Goal: Task Accomplishment & Management: Complete application form

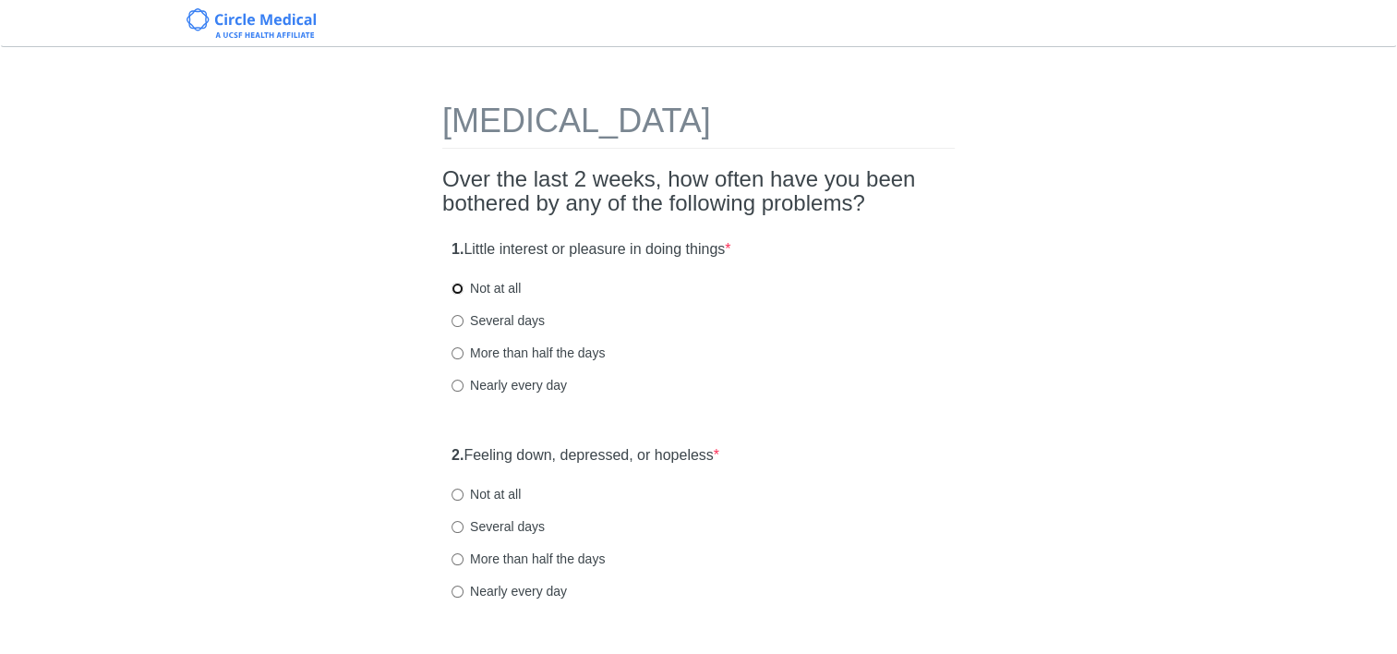
click at [455, 289] on input "Not at all" at bounding box center [457, 288] width 12 height 12
radio input "true"
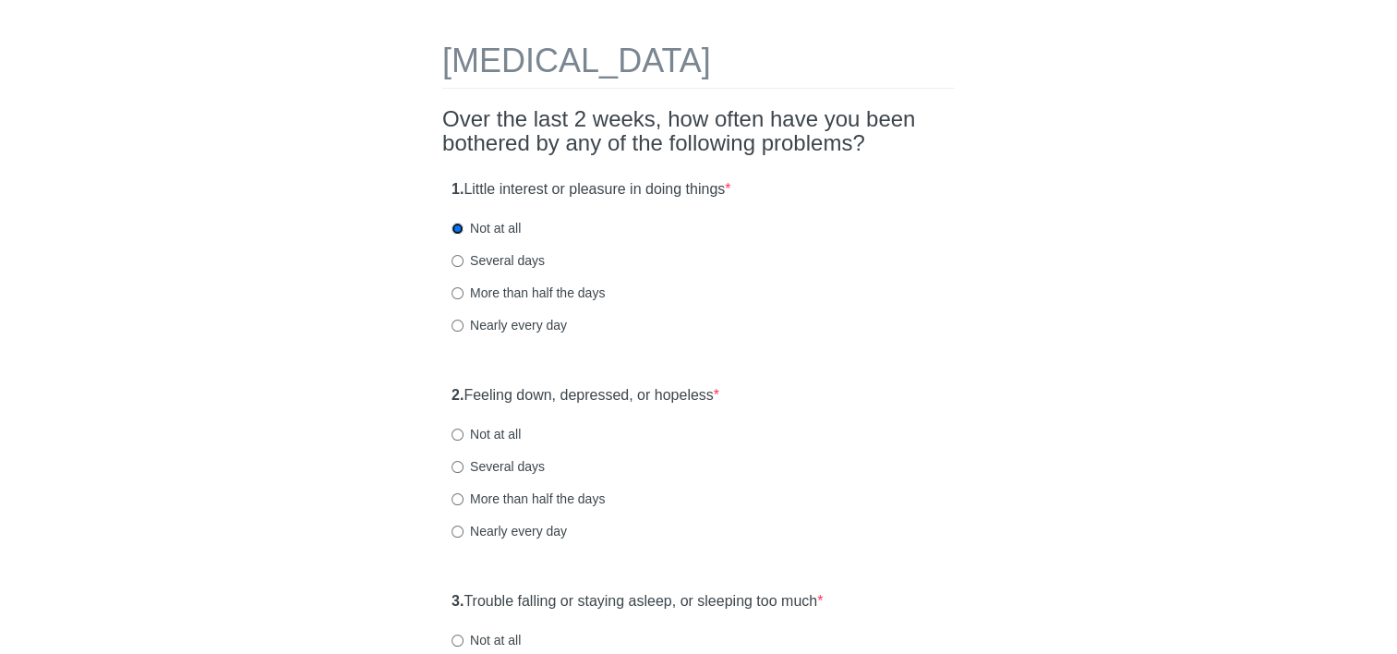
scroll to position [92, 0]
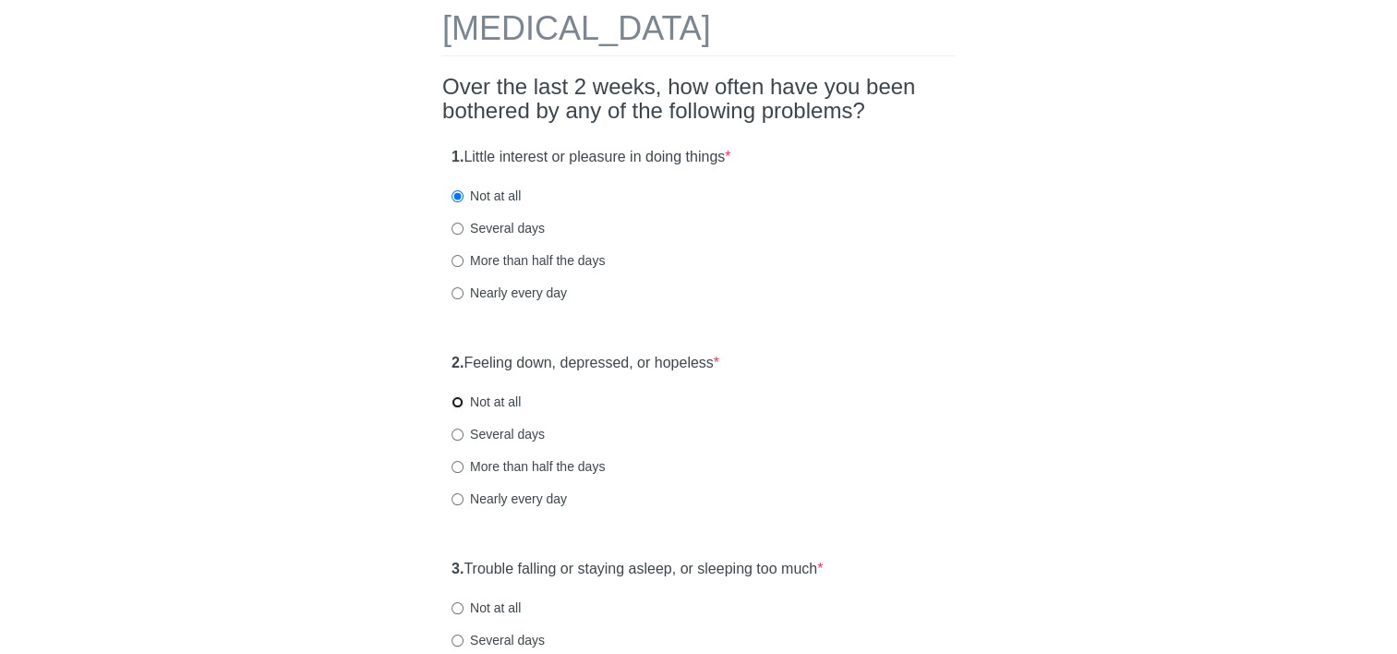
click at [458, 402] on input "Not at all" at bounding box center [457, 402] width 12 height 12
radio input "true"
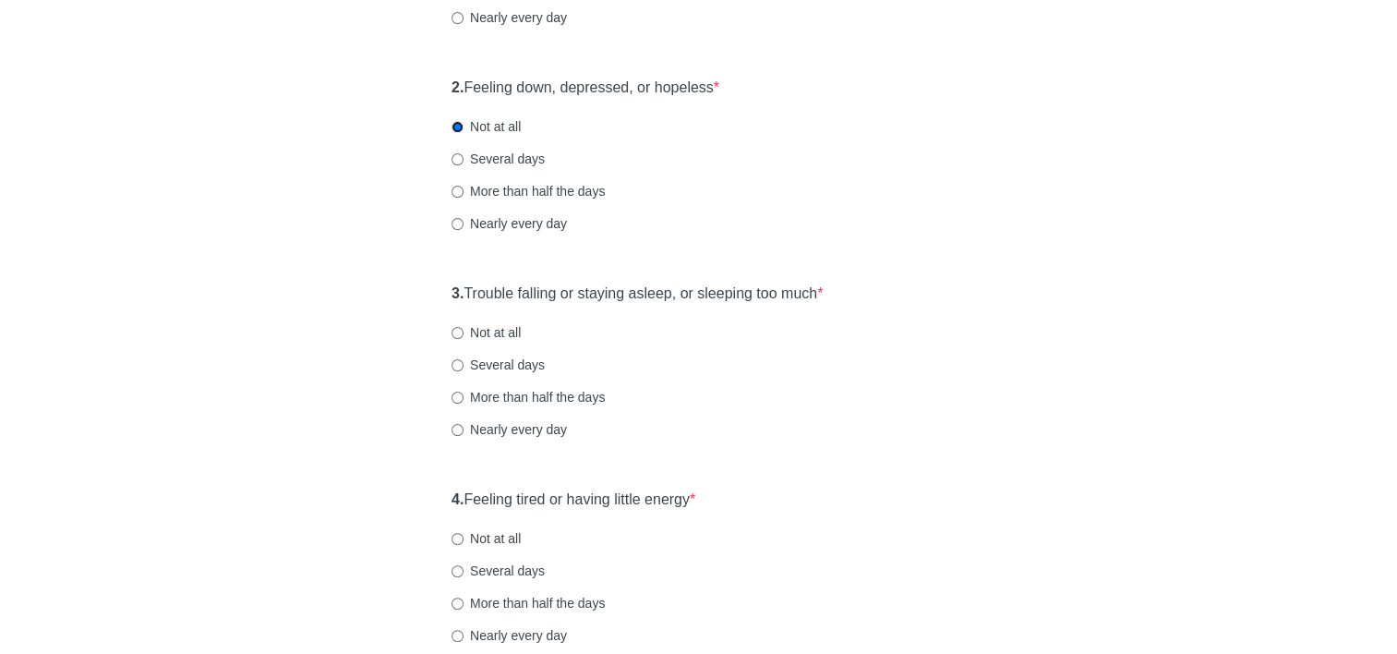
scroll to position [369, 0]
click at [458, 330] on input "Not at all" at bounding box center [457, 331] width 12 height 12
radio input "true"
click at [459, 366] on input "Several days" at bounding box center [457, 363] width 12 height 12
radio input "true"
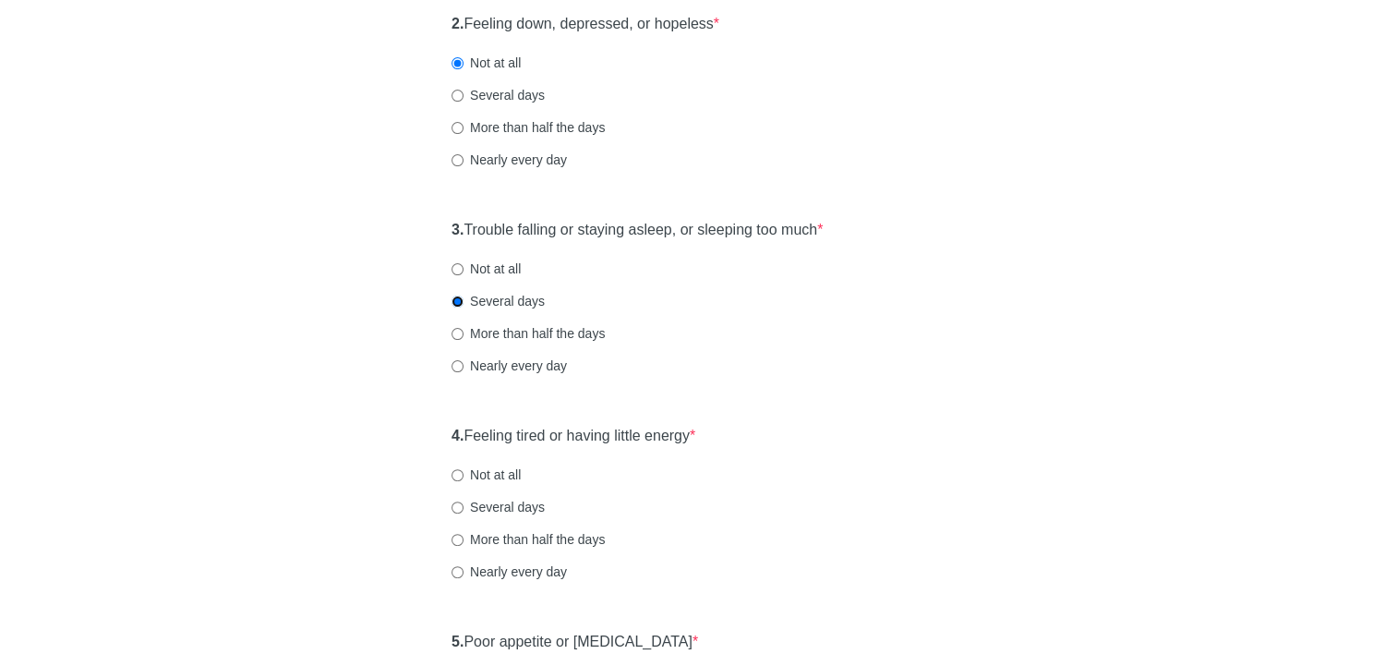
scroll to position [462, 0]
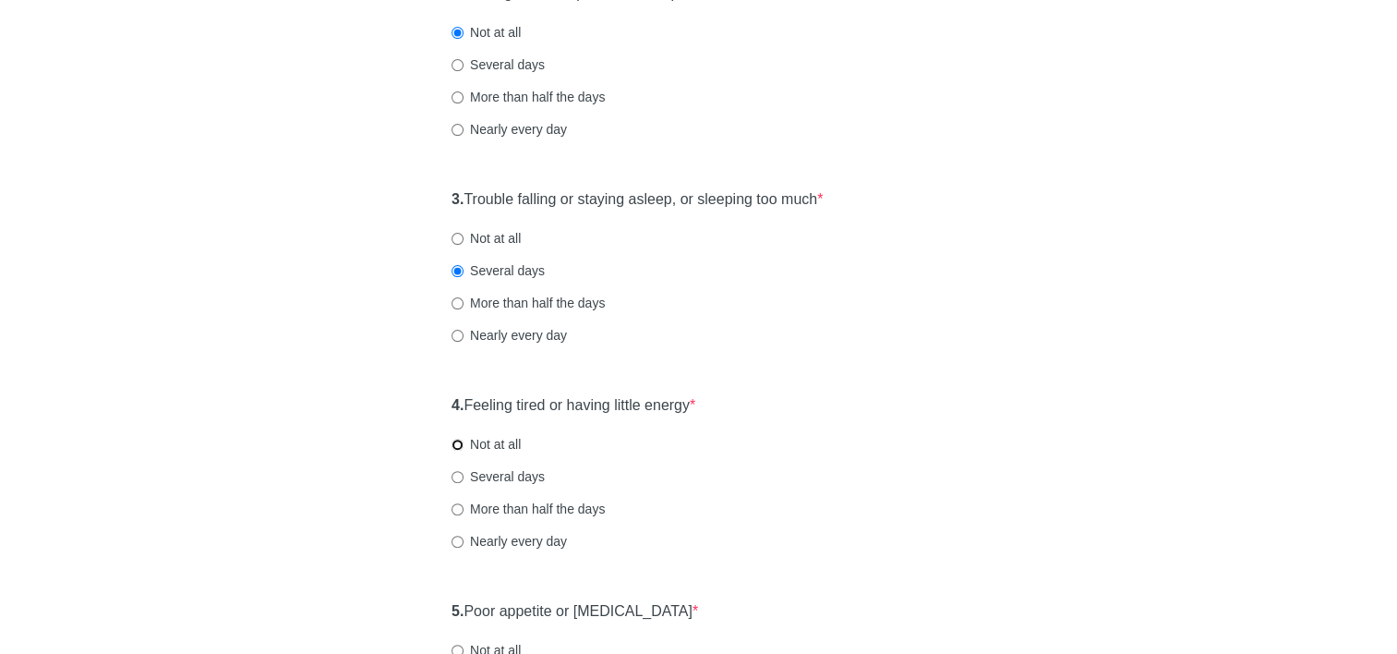
drag, startPoint x: 458, startPoint y: 443, endPoint x: 589, endPoint y: 495, distance: 140.9
click at [460, 443] on input "Not at all" at bounding box center [457, 444] width 12 height 12
radio input "true"
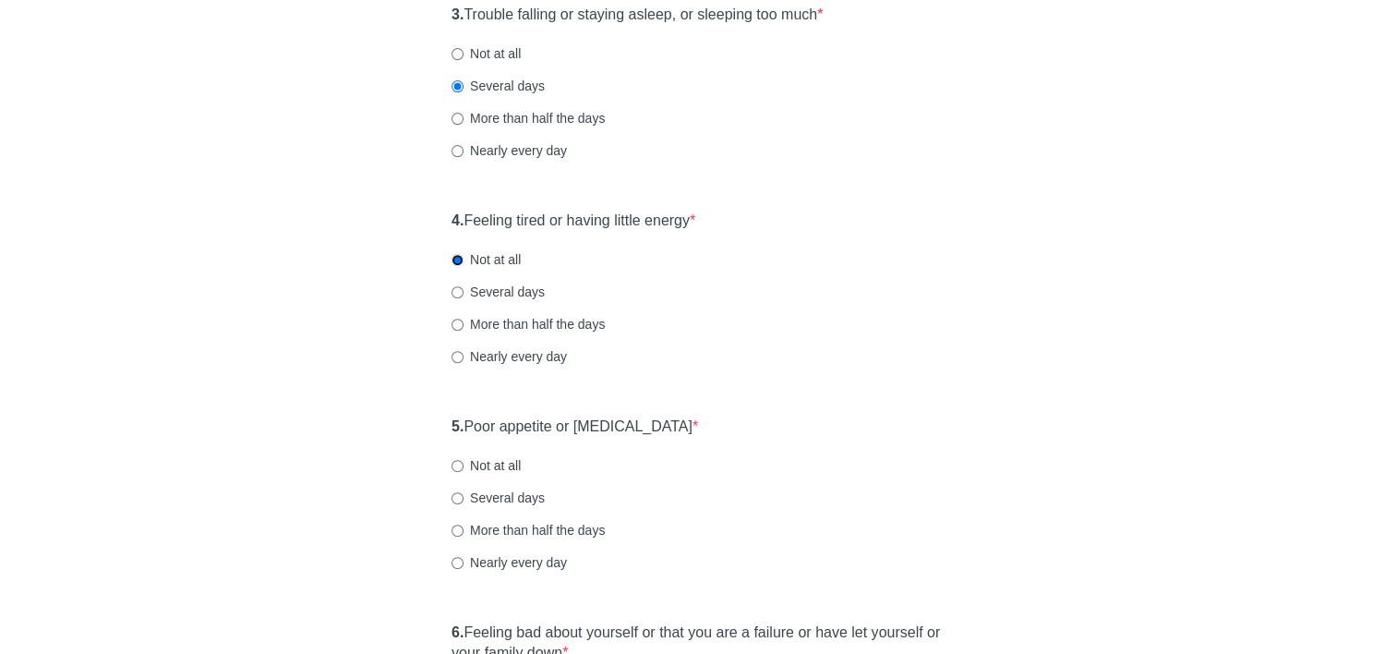
scroll to position [739, 0]
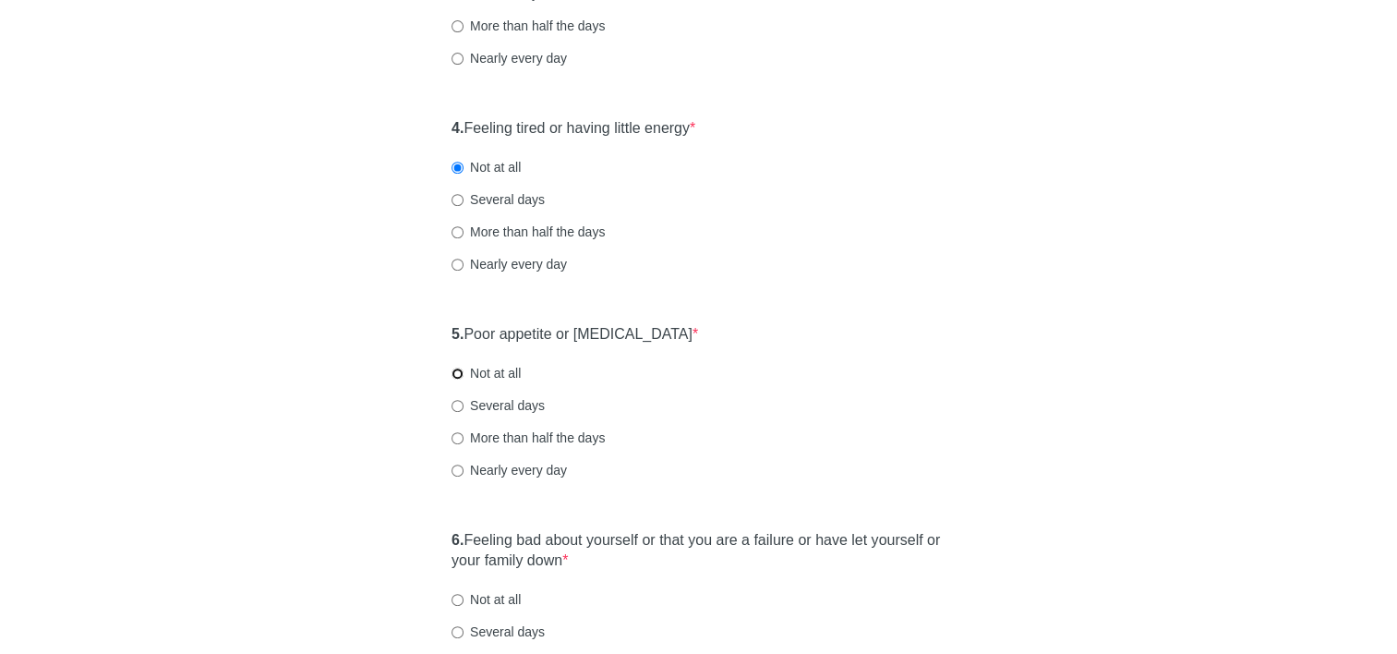
click at [457, 373] on input "Not at all" at bounding box center [457, 373] width 12 height 12
radio input "true"
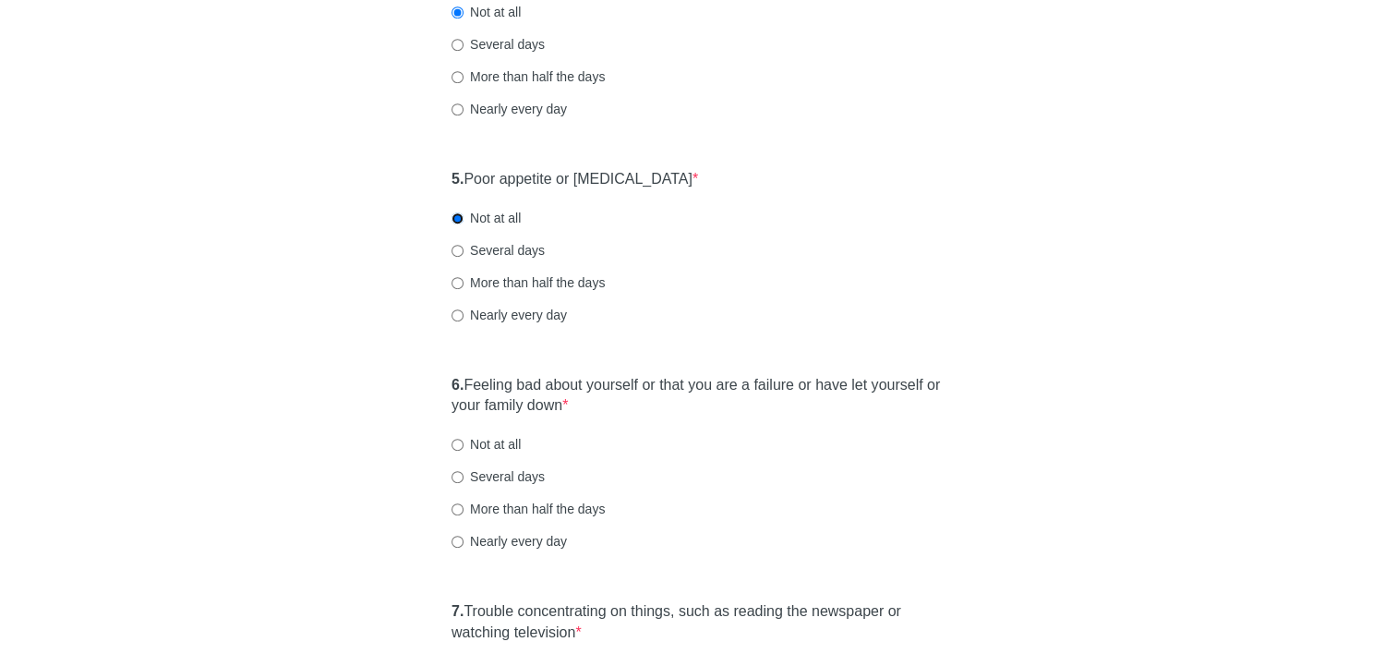
scroll to position [923, 0]
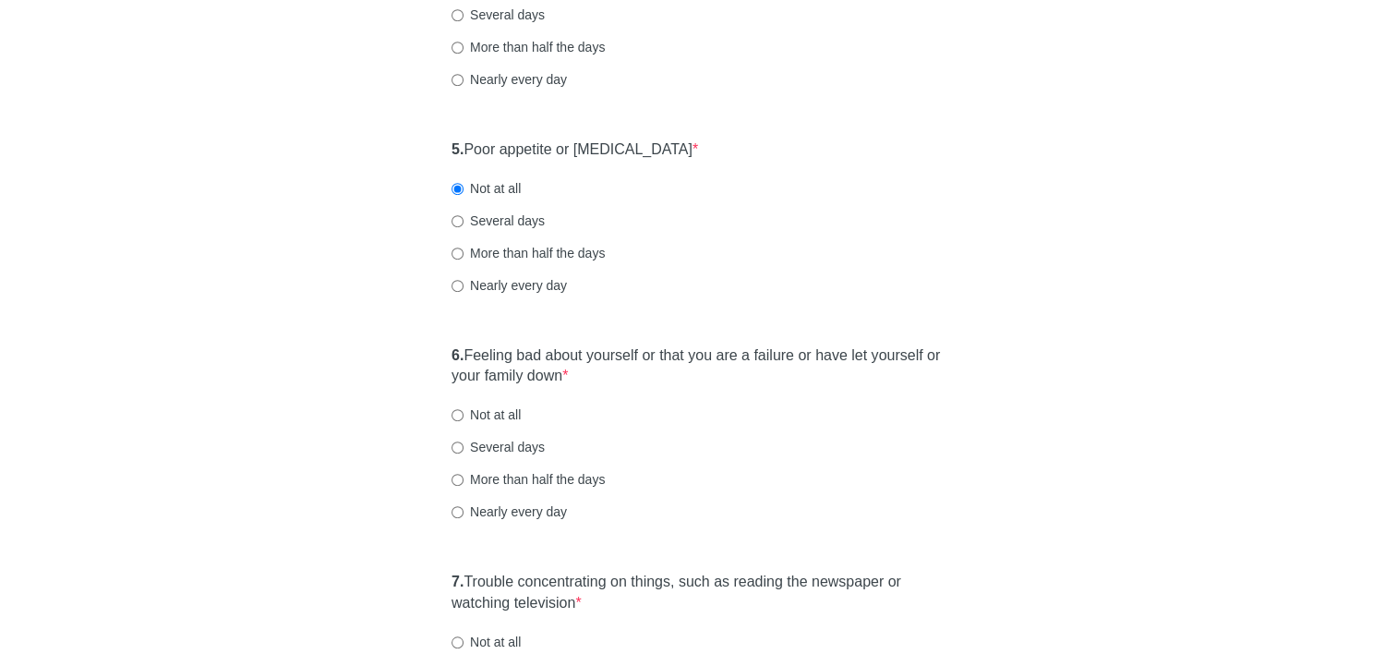
click at [461, 406] on label "Not at all" at bounding box center [485, 414] width 69 height 18
click at [461, 409] on input "Not at all" at bounding box center [457, 415] width 12 height 12
radio input "true"
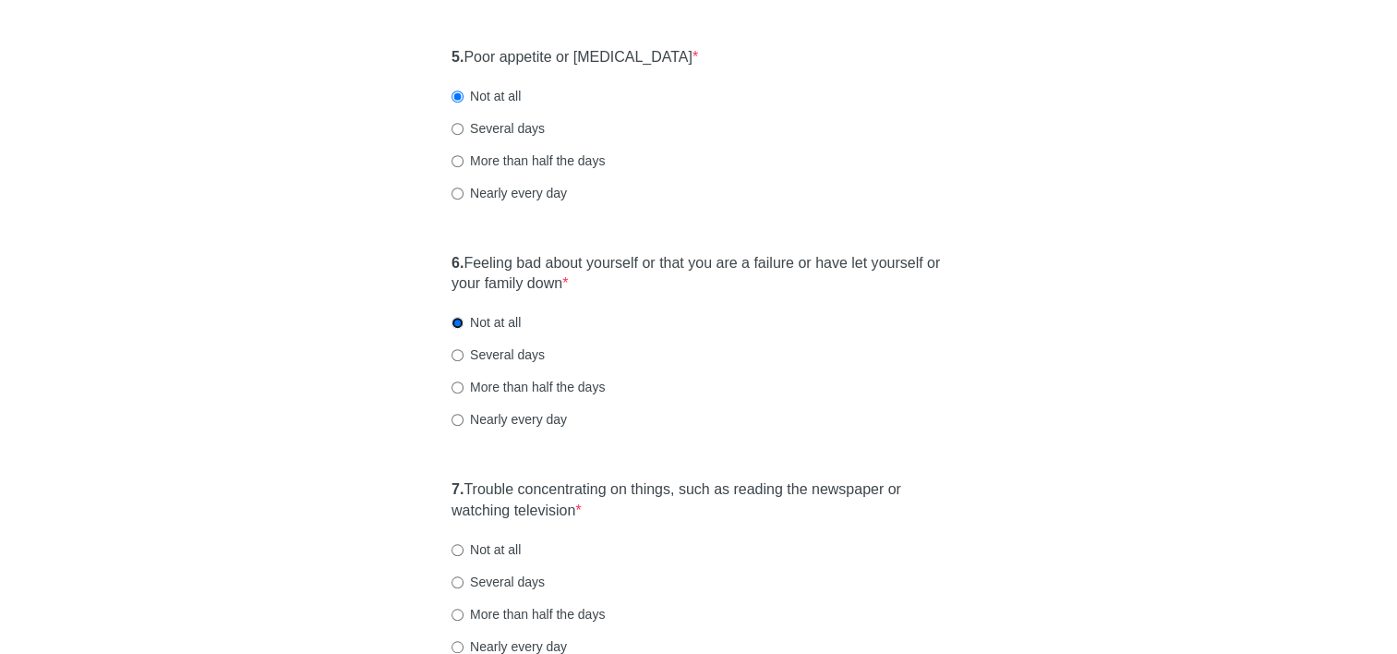
scroll to position [1108, 0]
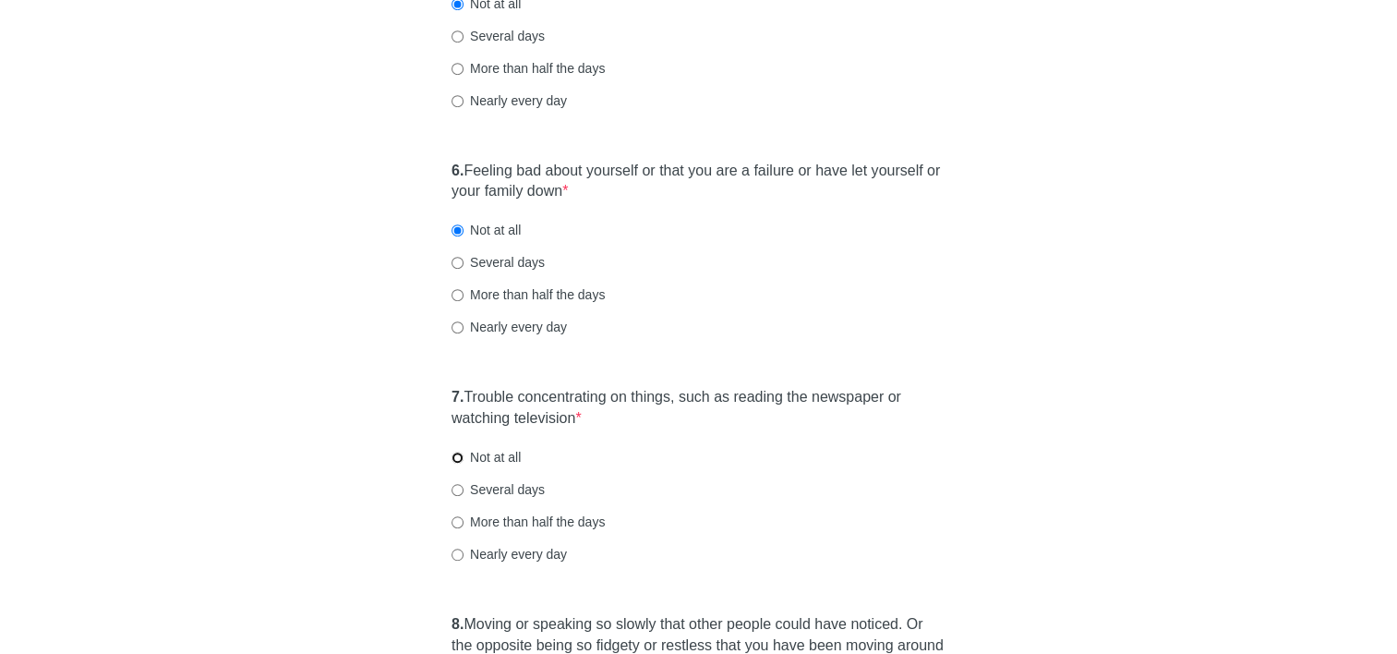
click at [458, 456] on input "Not at all" at bounding box center [457, 457] width 12 height 12
radio input "true"
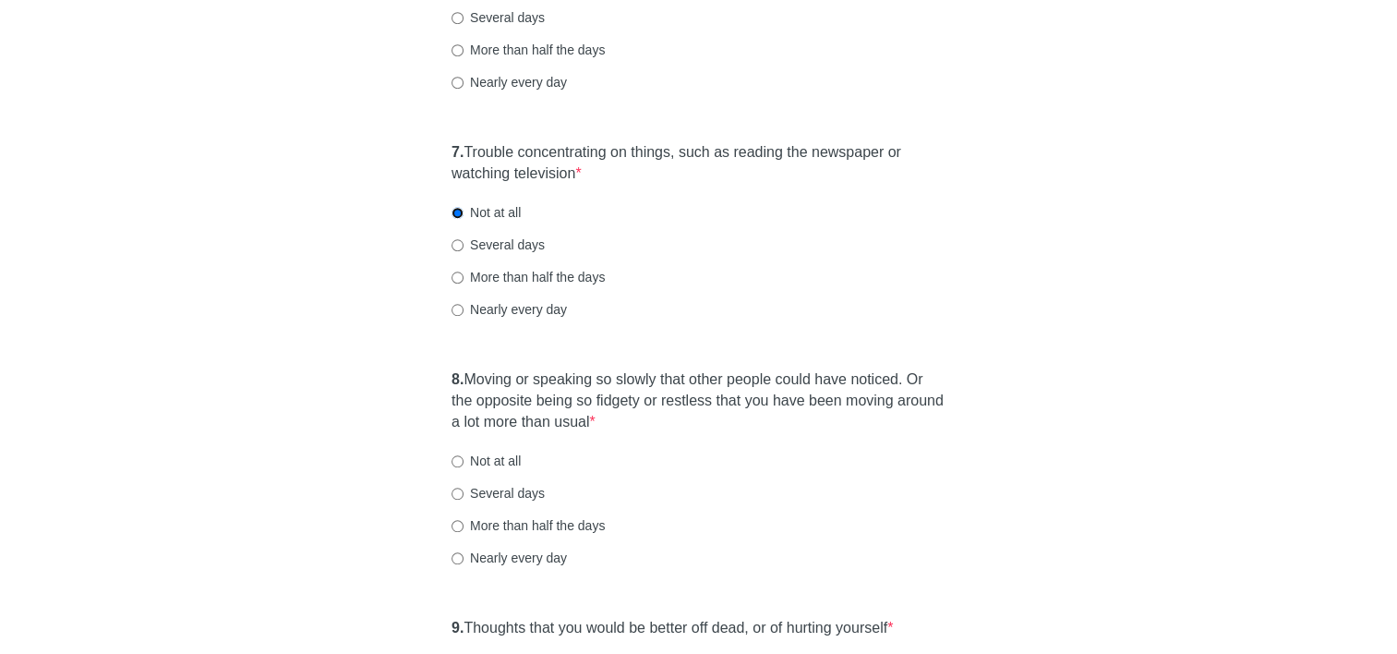
scroll to position [1385, 0]
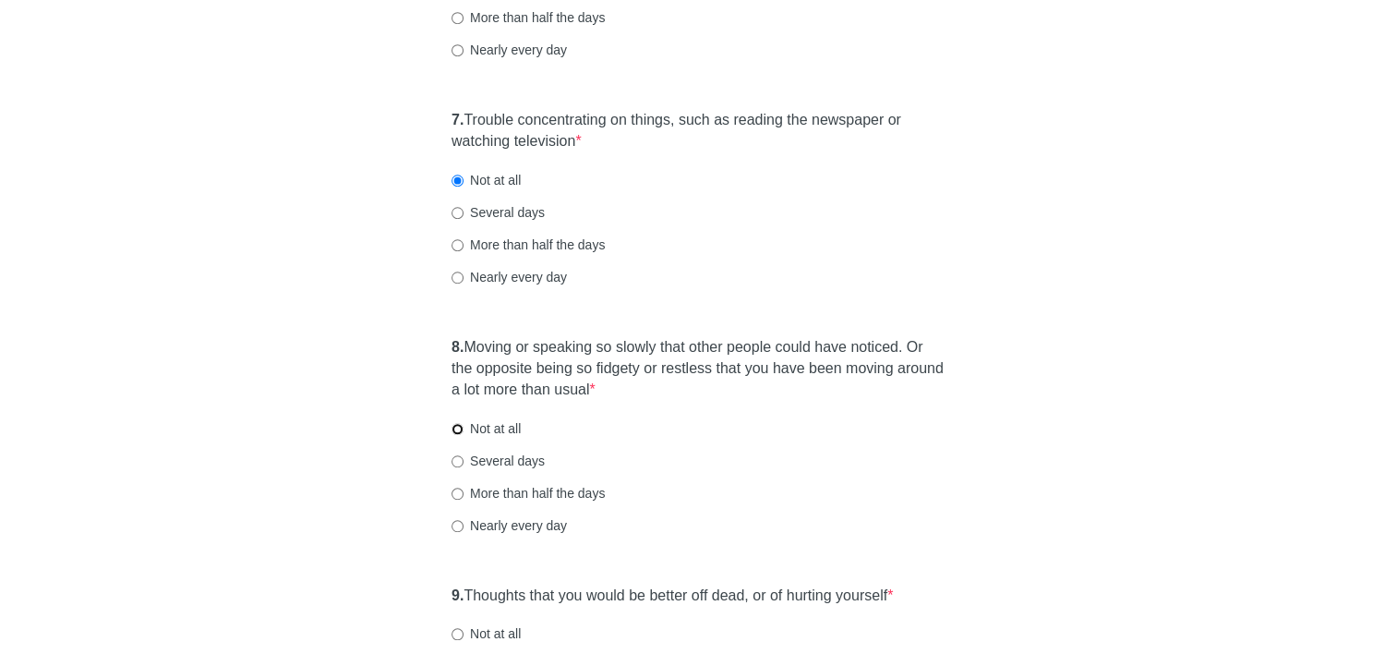
click at [458, 433] on input "Not at all" at bounding box center [457, 429] width 12 height 12
radio input "true"
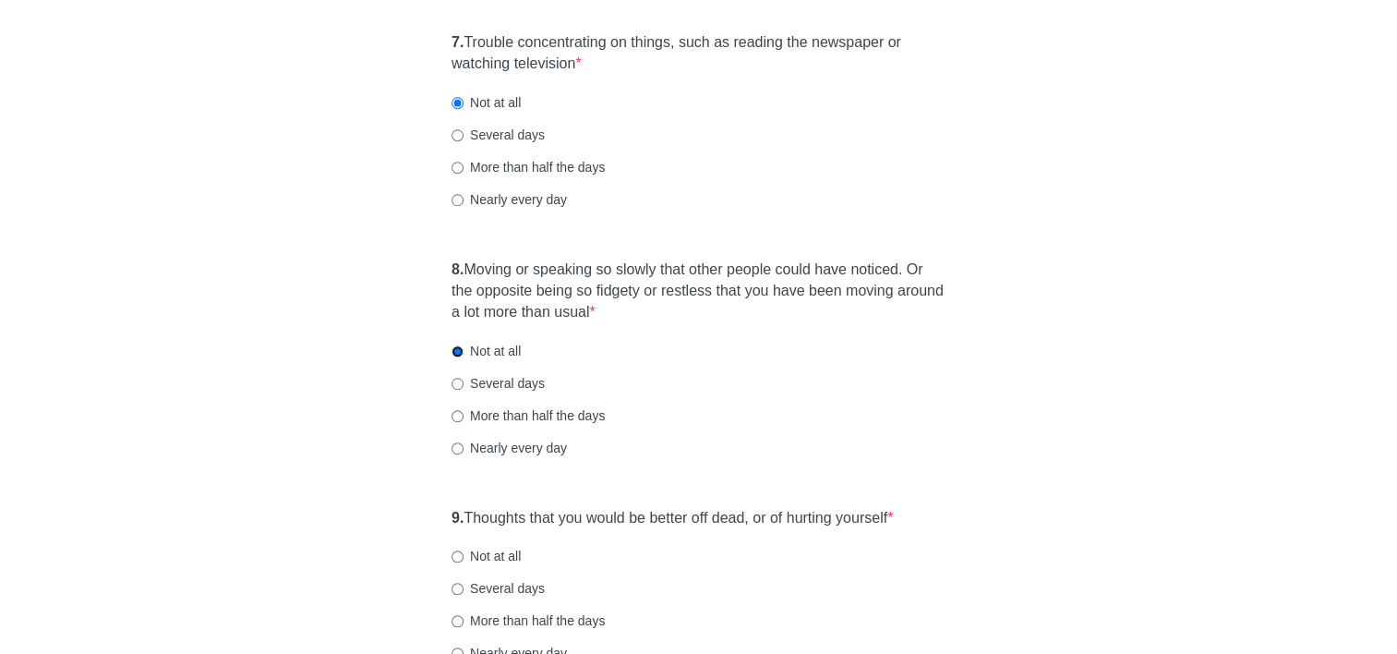
scroll to position [1569, 0]
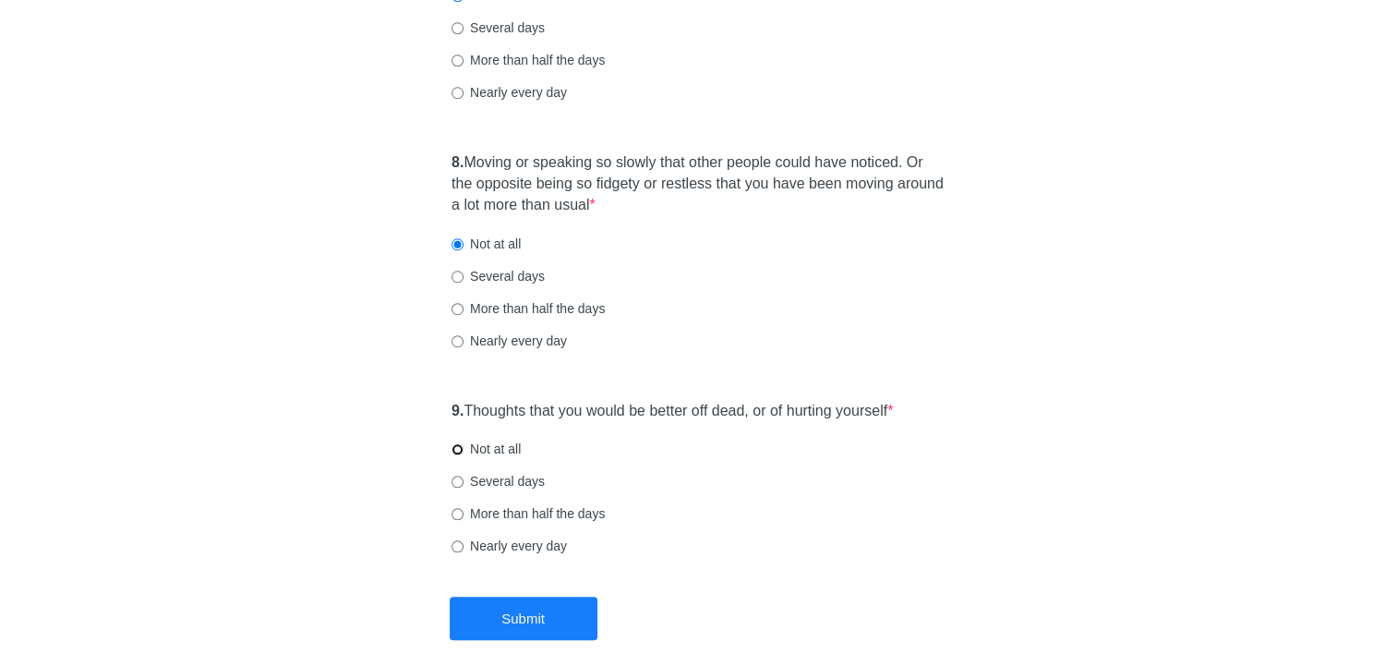
click at [454, 446] on input "Not at all" at bounding box center [457, 449] width 12 height 12
radio input "true"
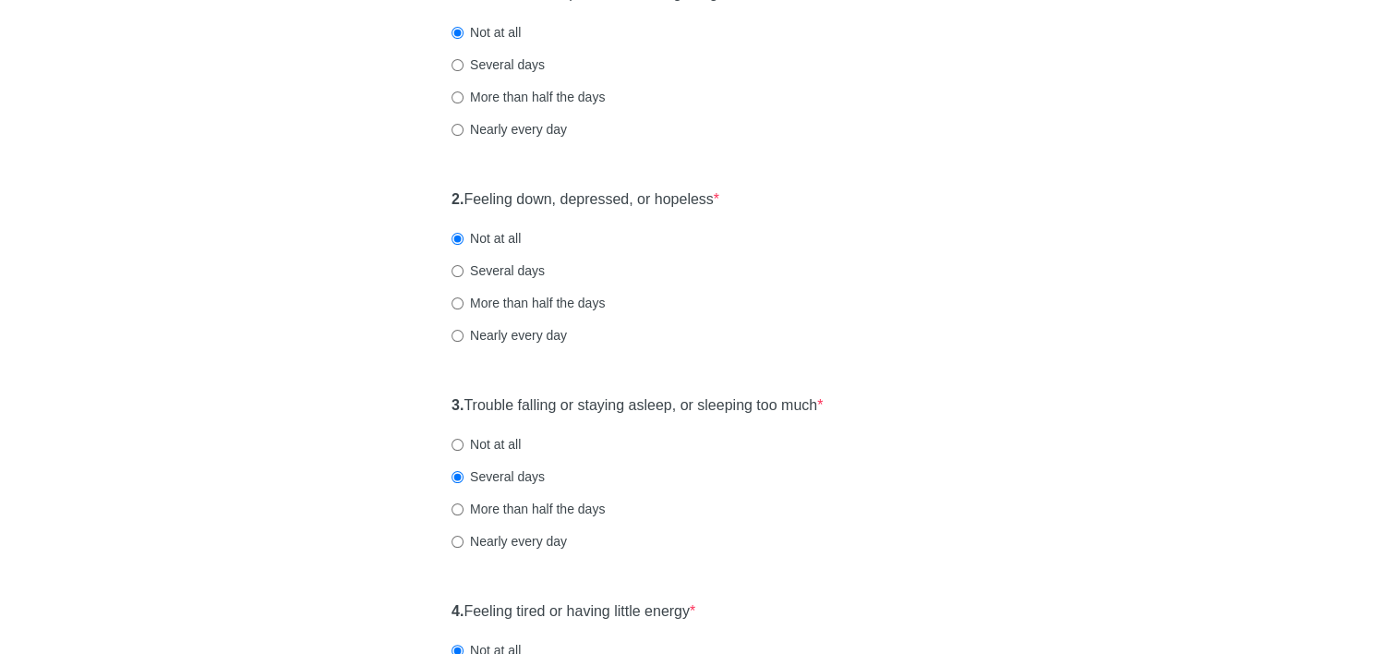
scroll to position [277, 0]
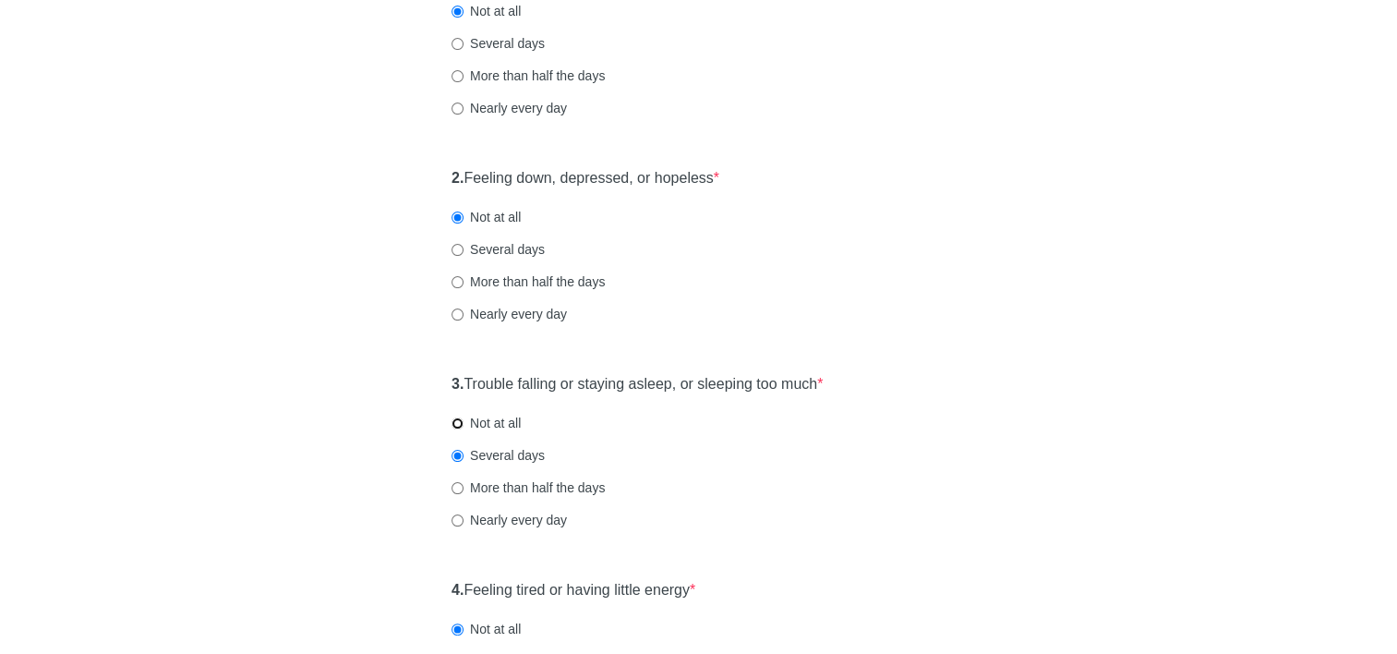
click at [460, 418] on input "Not at all" at bounding box center [457, 423] width 12 height 12
radio input "true"
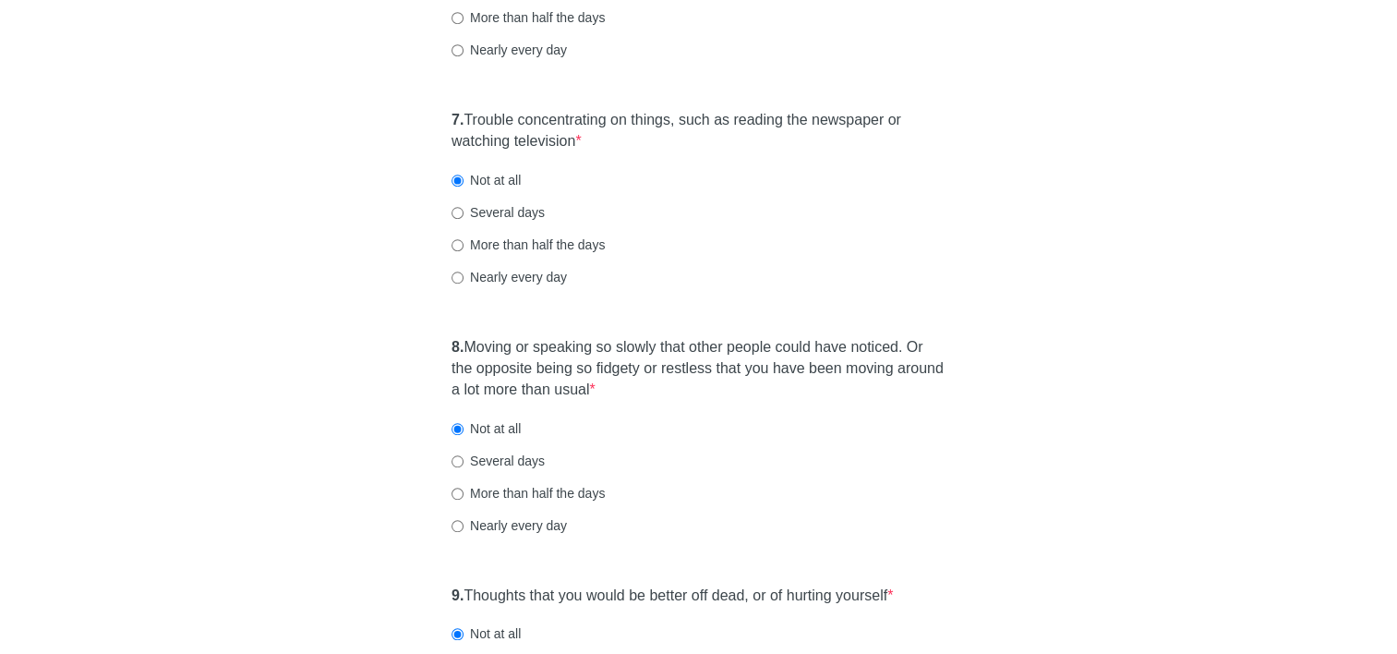
scroll to position [1666, 0]
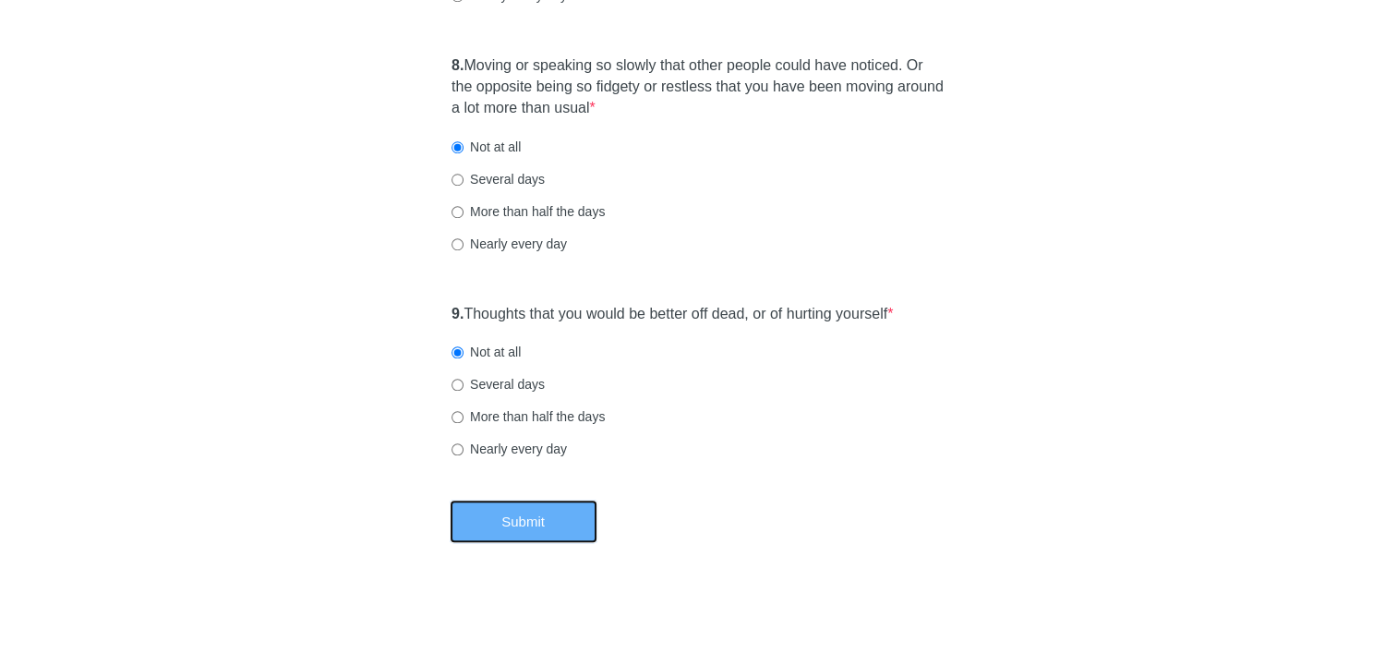
drag, startPoint x: 524, startPoint y: 514, endPoint x: 562, endPoint y: 532, distance: 41.7
click at [522, 514] on button "Submit" at bounding box center [524, 520] width 148 height 43
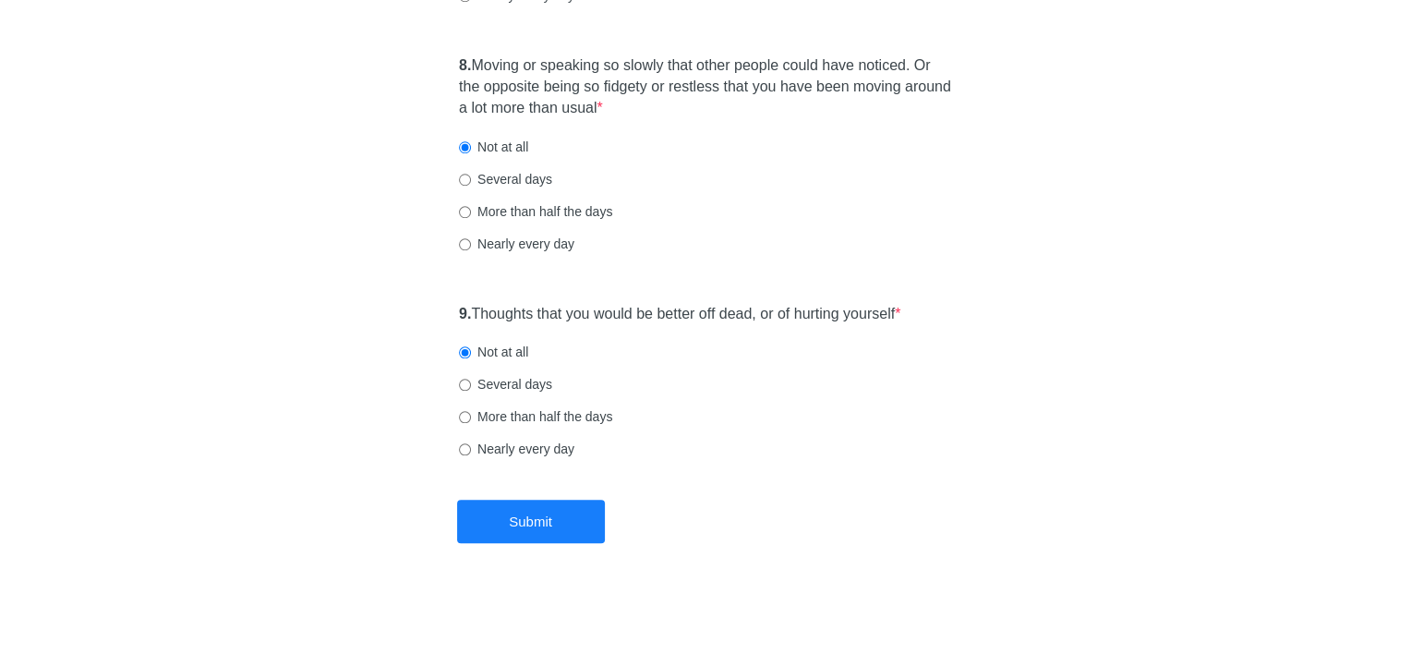
scroll to position [0, 0]
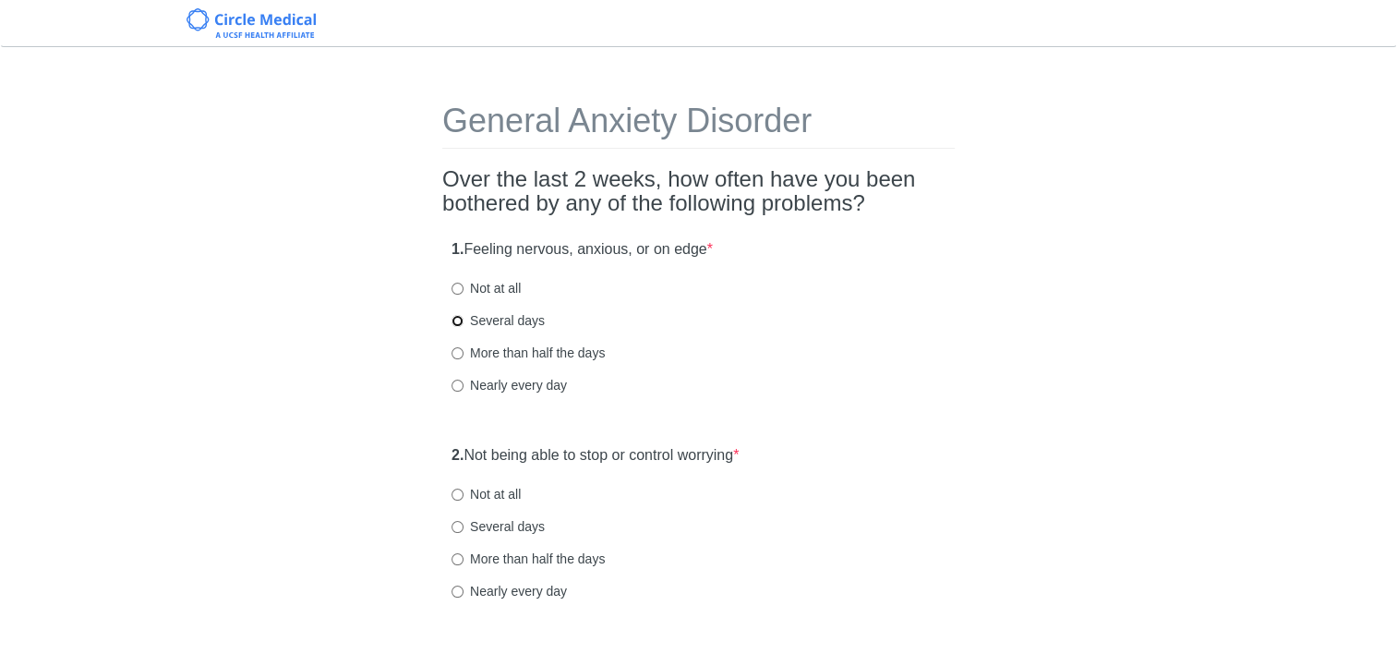
click at [457, 321] on input "Several days" at bounding box center [457, 321] width 12 height 12
radio input "true"
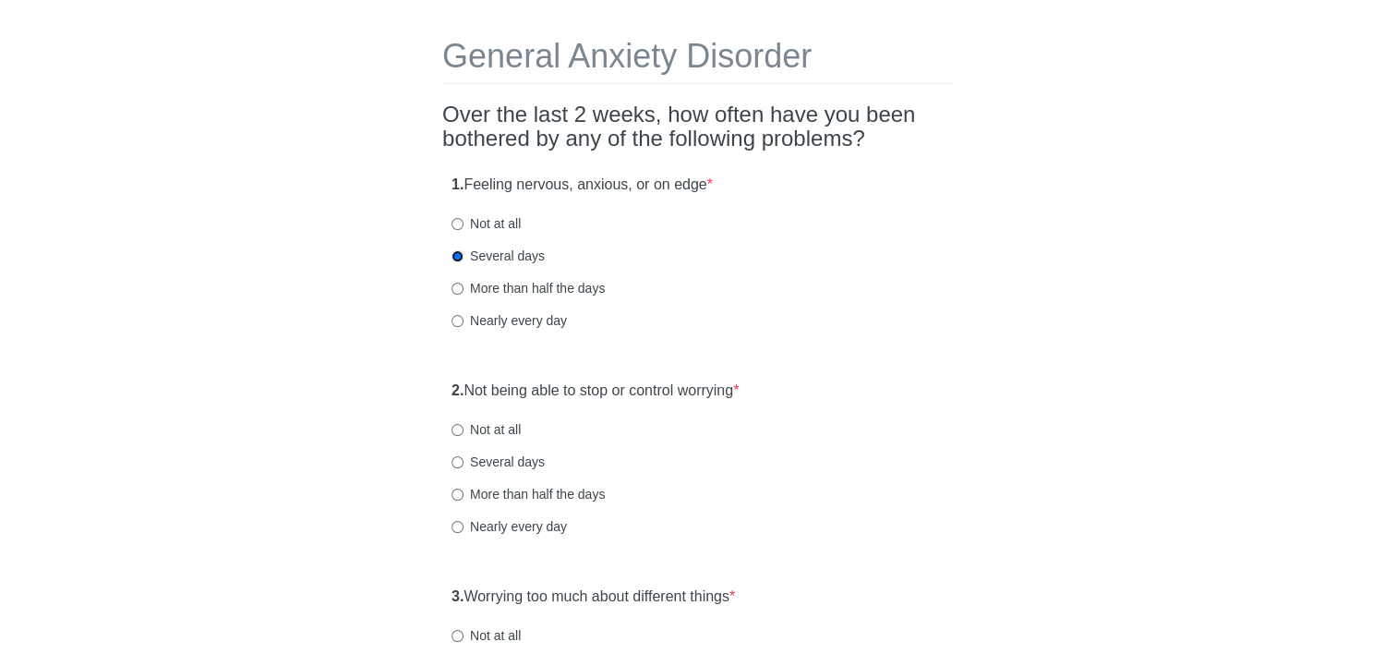
scroll to position [92, 0]
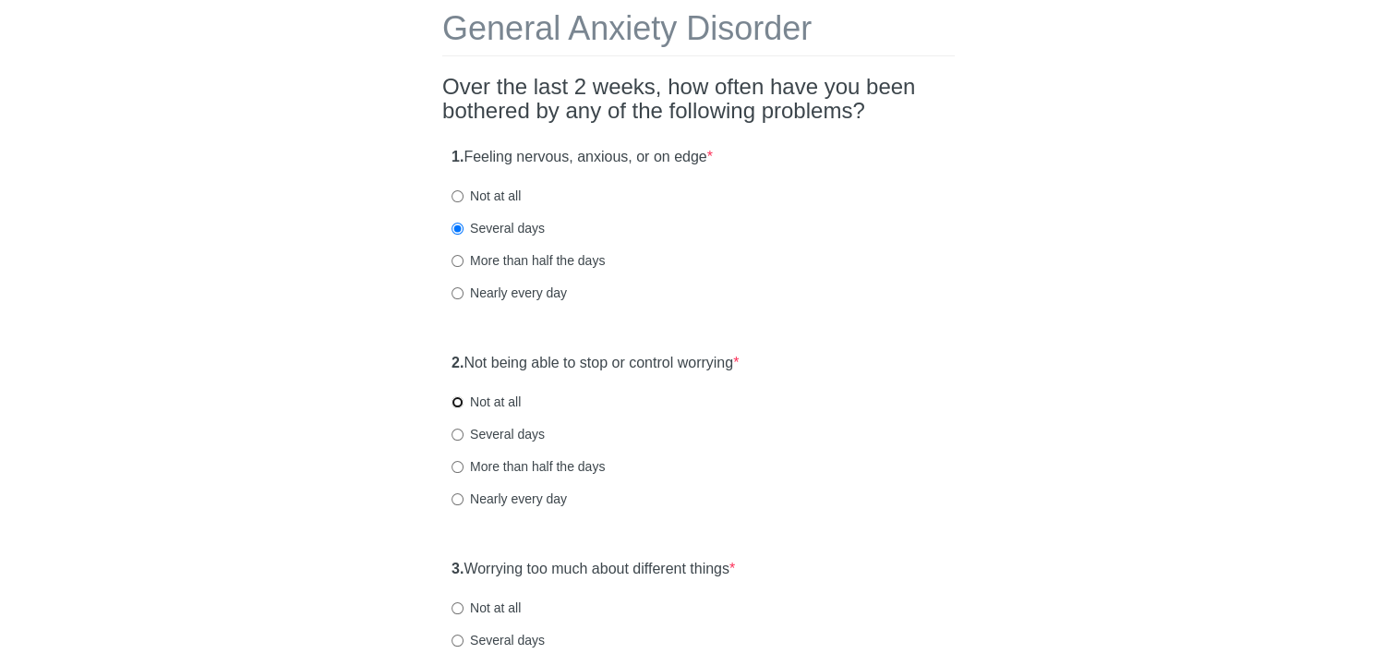
click at [458, 406] on input "Not at all" at bounding box center [457, 402] width 12 height 12
radio input "true"
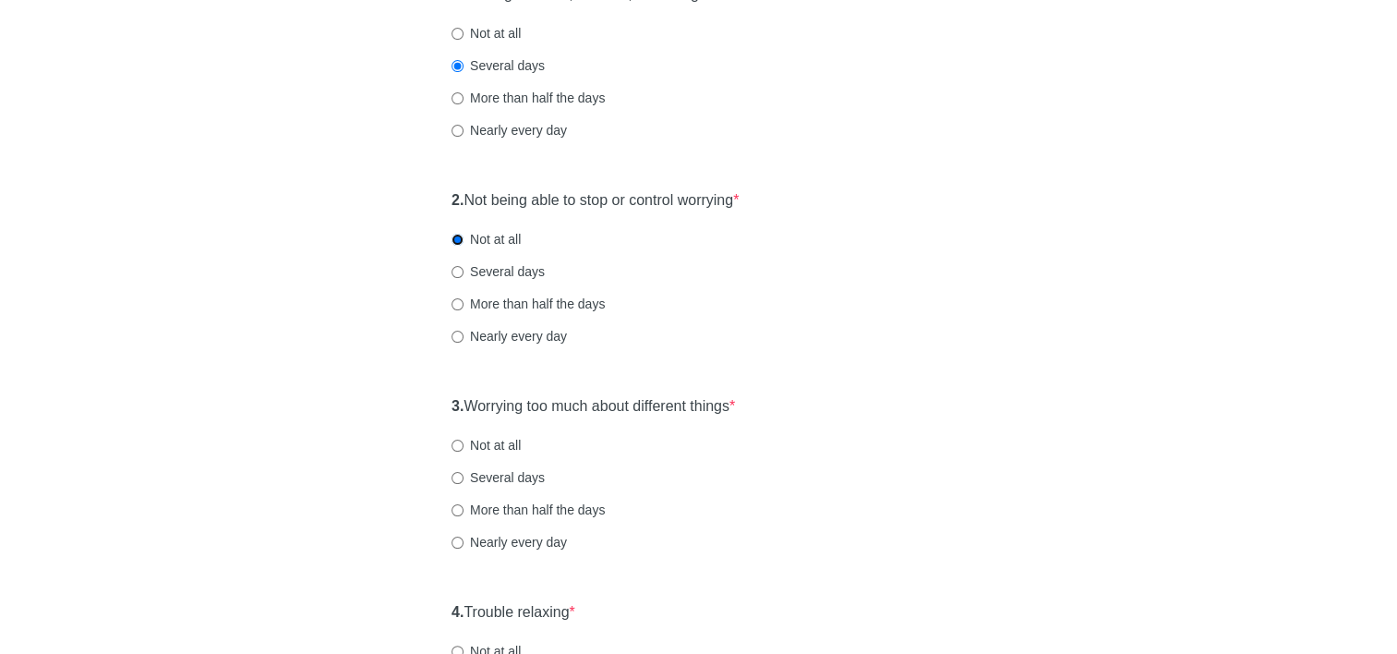
scroll to position [277, 0]
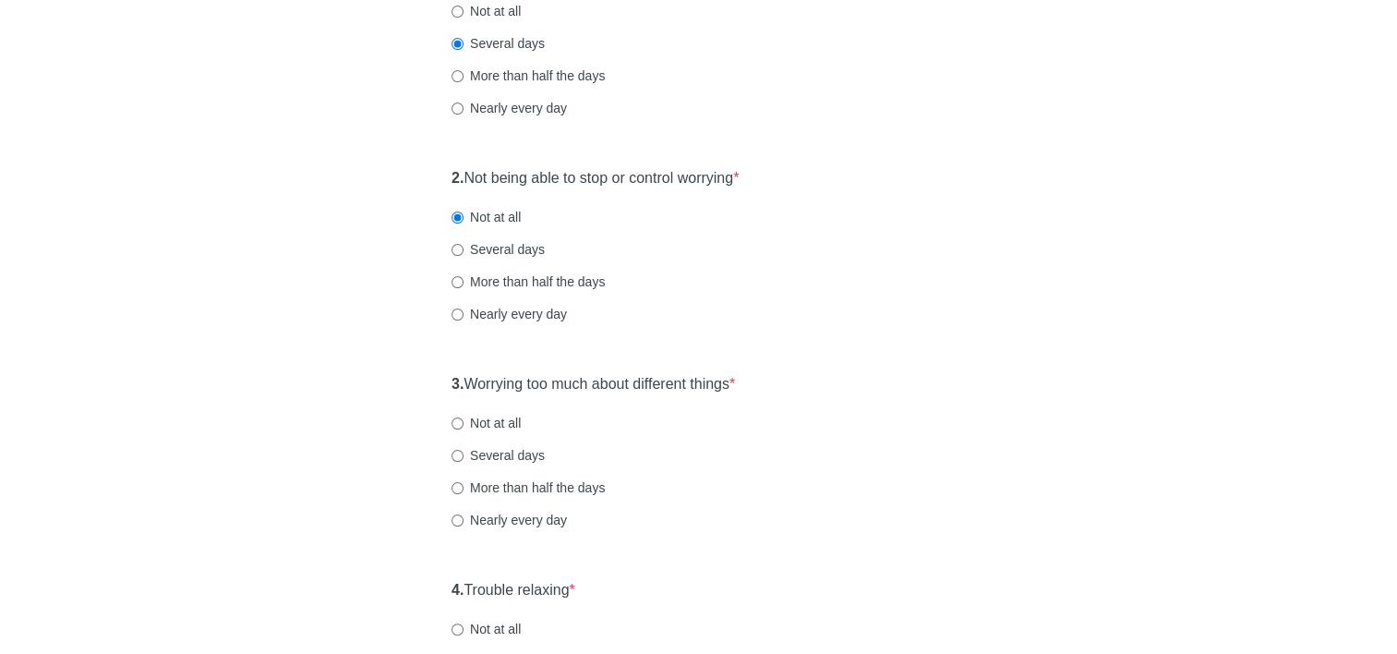
click at [458, 418] on div "3. Worrying too much about different things * Not at all Several days More than…" at bounding box center [698, 461] width 512 height 192
click at [458, 421] on input "Not at all" at bounding box center [457, 423] width 12 height 12
radio input "true"
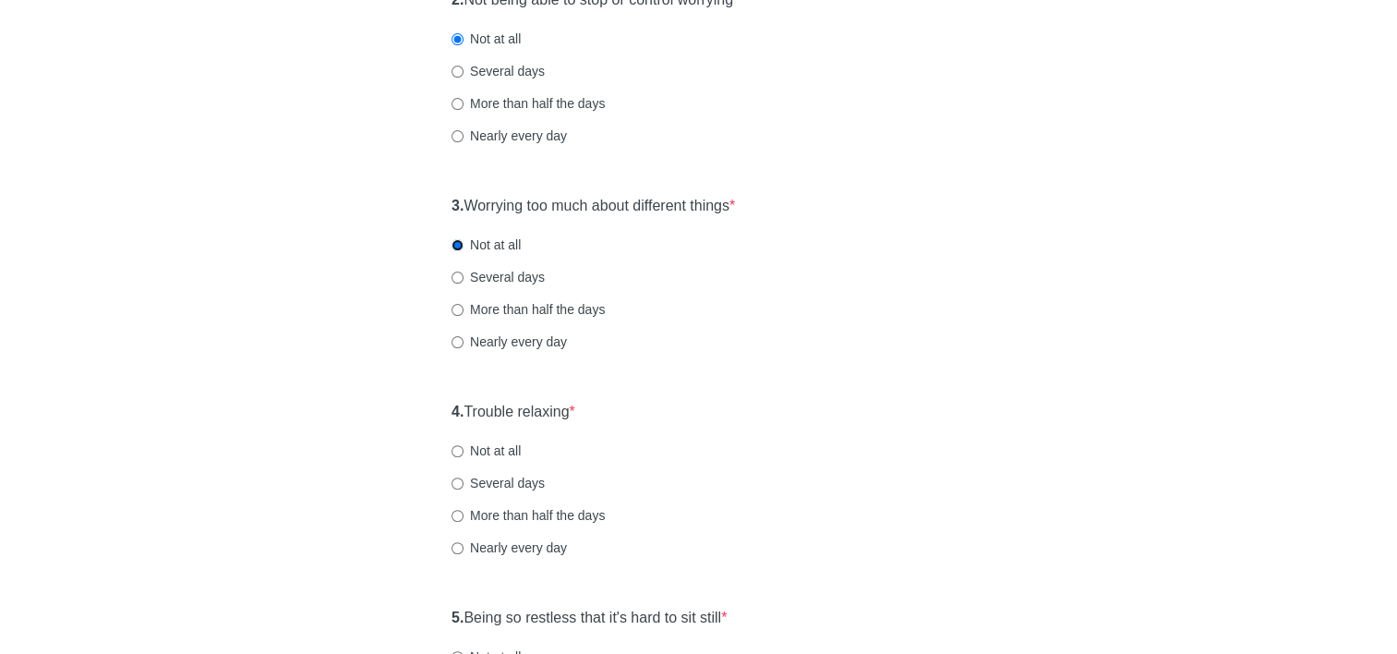
scroll to position [462, 0]
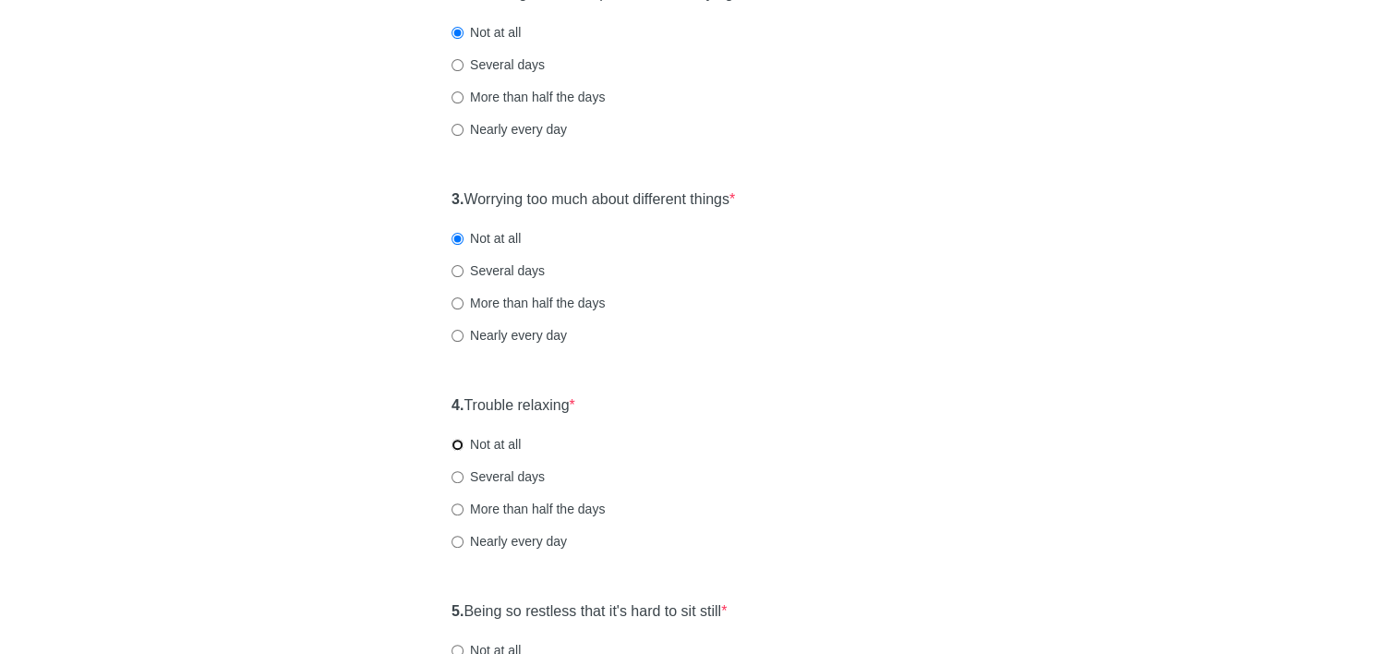
click at [454, 441] on input "Not at all" at bounding box center [457, 444] width 12 height 12
radio input "true"
click at [458, 480] on input "Several days" at bounding box center [457, 477] width 12 height 12
radio input "true"
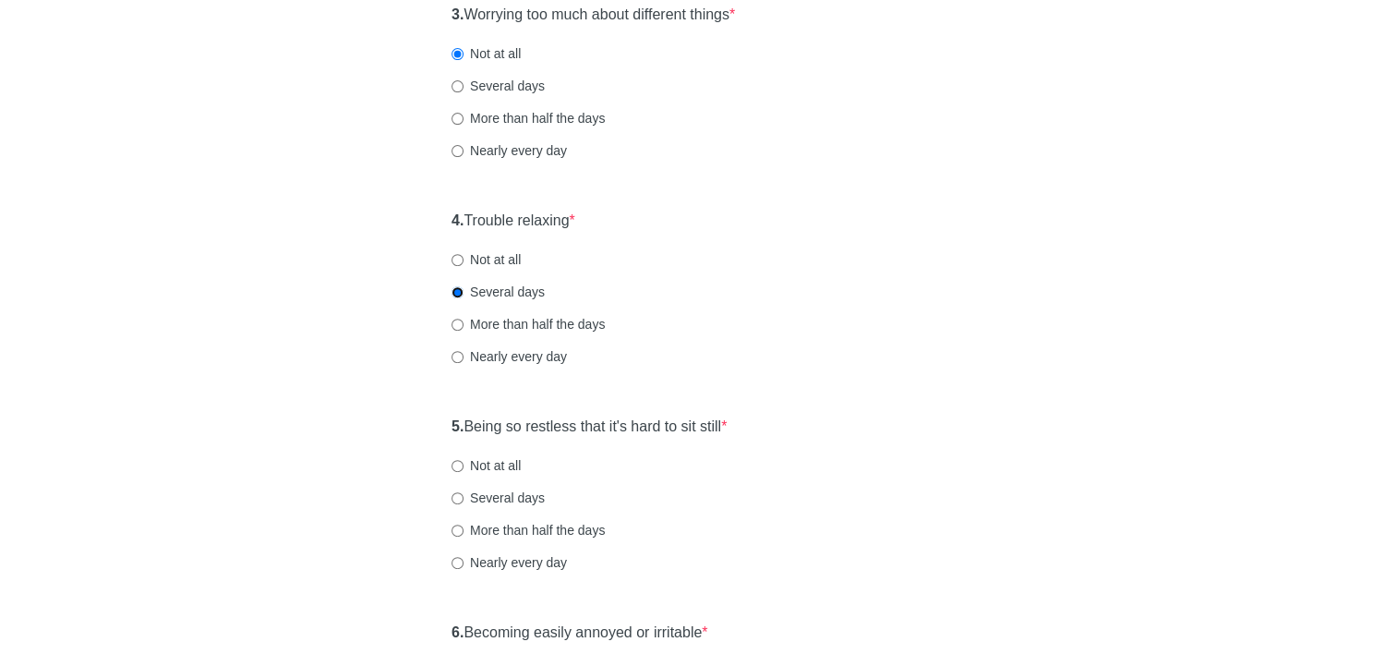
scroll to position [831, 0]
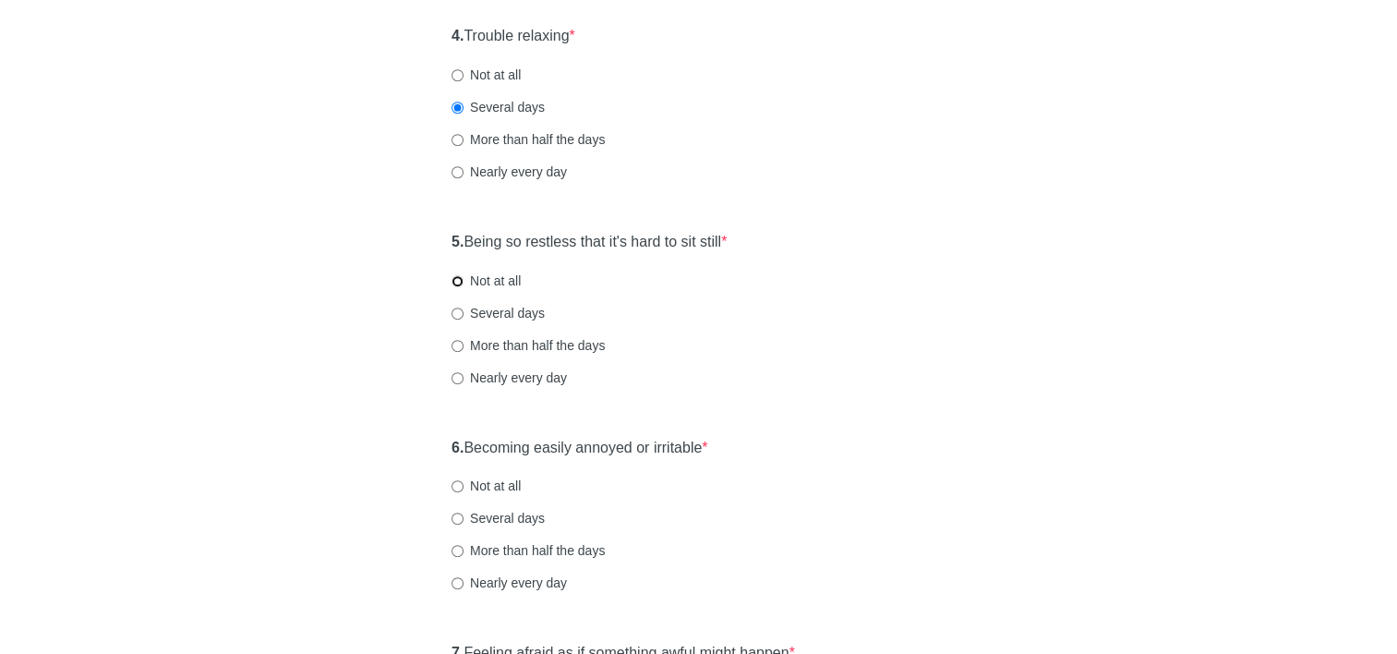
click at [456, 279] on input "Not at all" at bounding box center [457, 281] width 12 height 12
radio input "true"
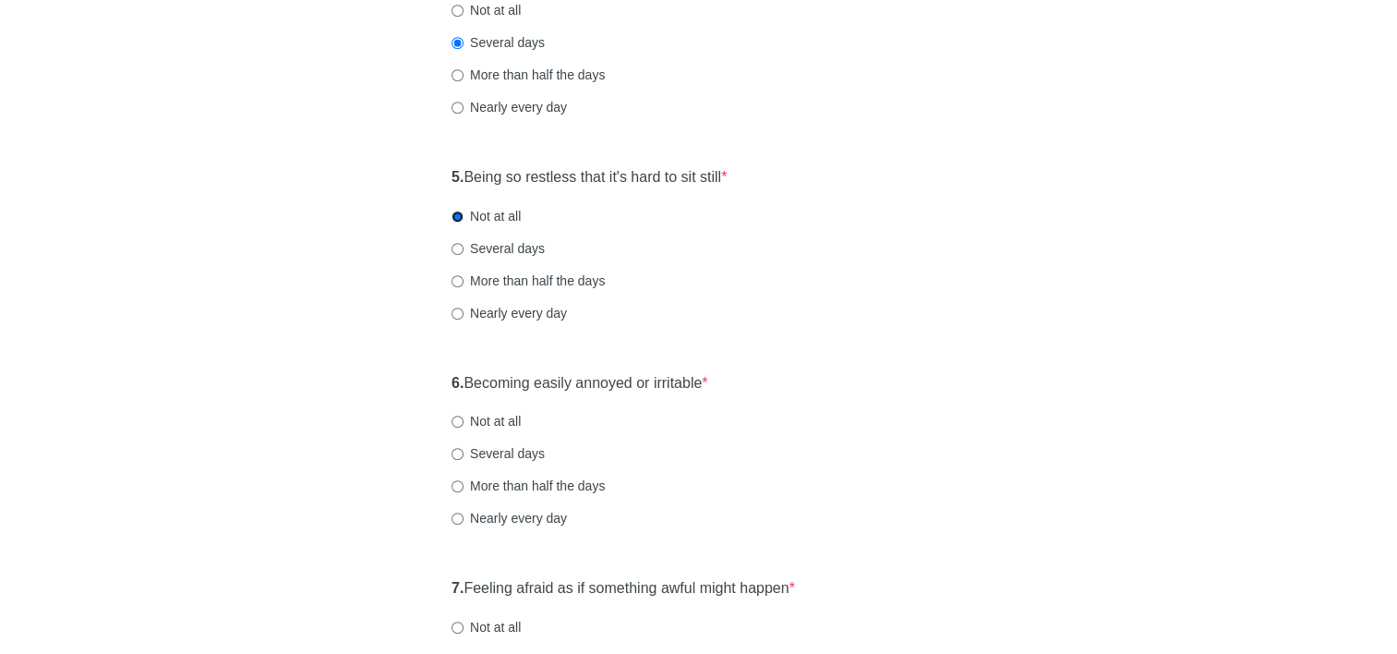
scroll to position [923, 0]
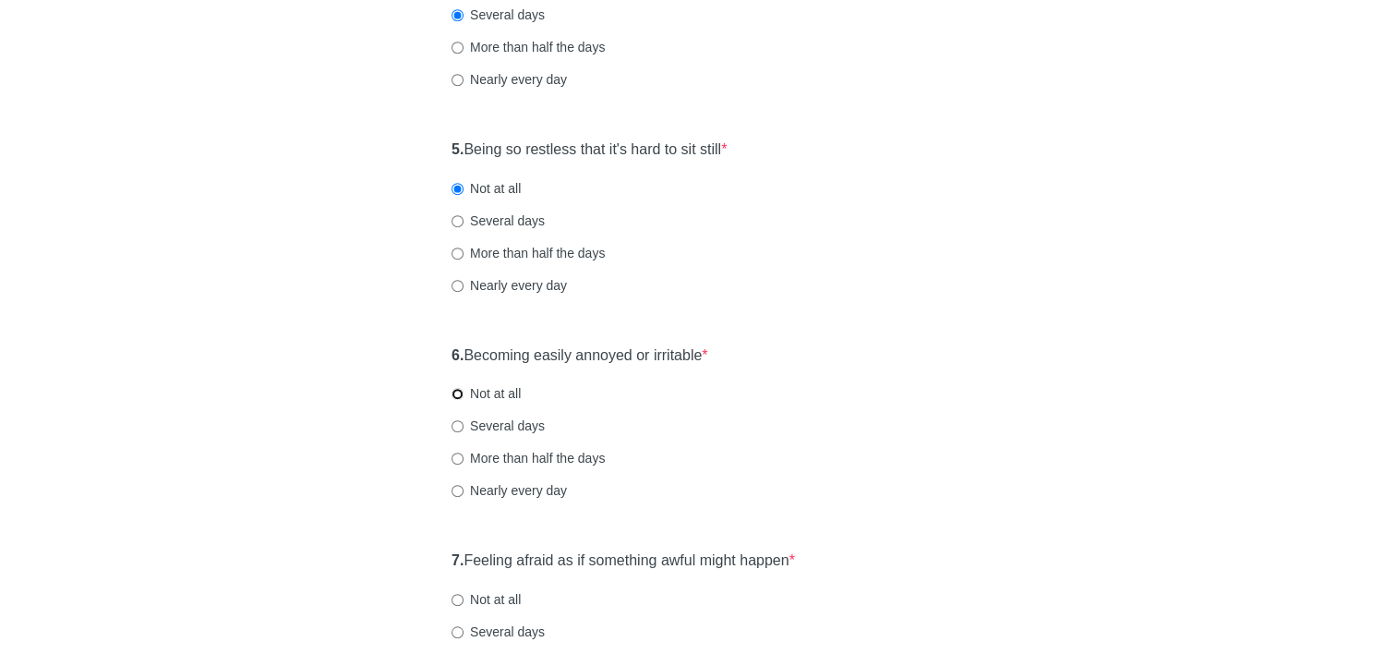
drag, startPoint x: 453, startPoint y: 395, endPoint x: 534, endPoint y: 414, distance: 82.4
click at [454, 395] on input "Not at all" at bounding box center [457, 394] width 12 height 12
radio input "true"
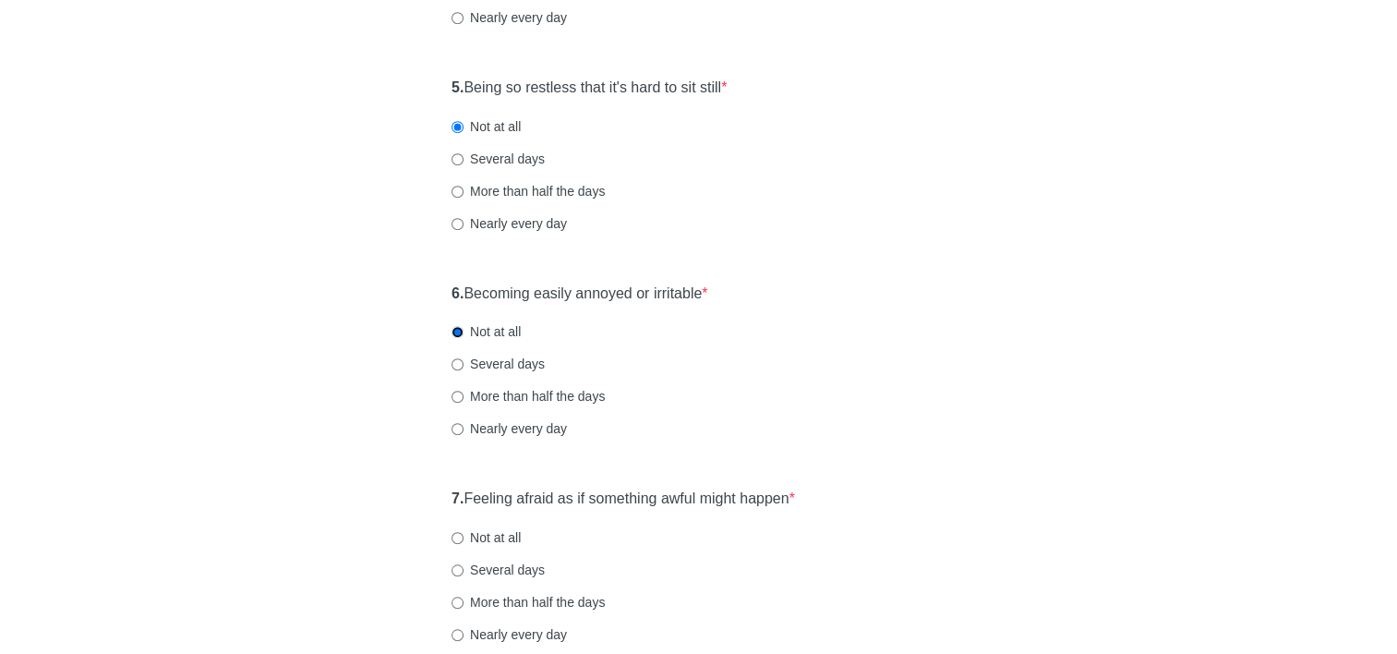
scroll to position [1108, 0]
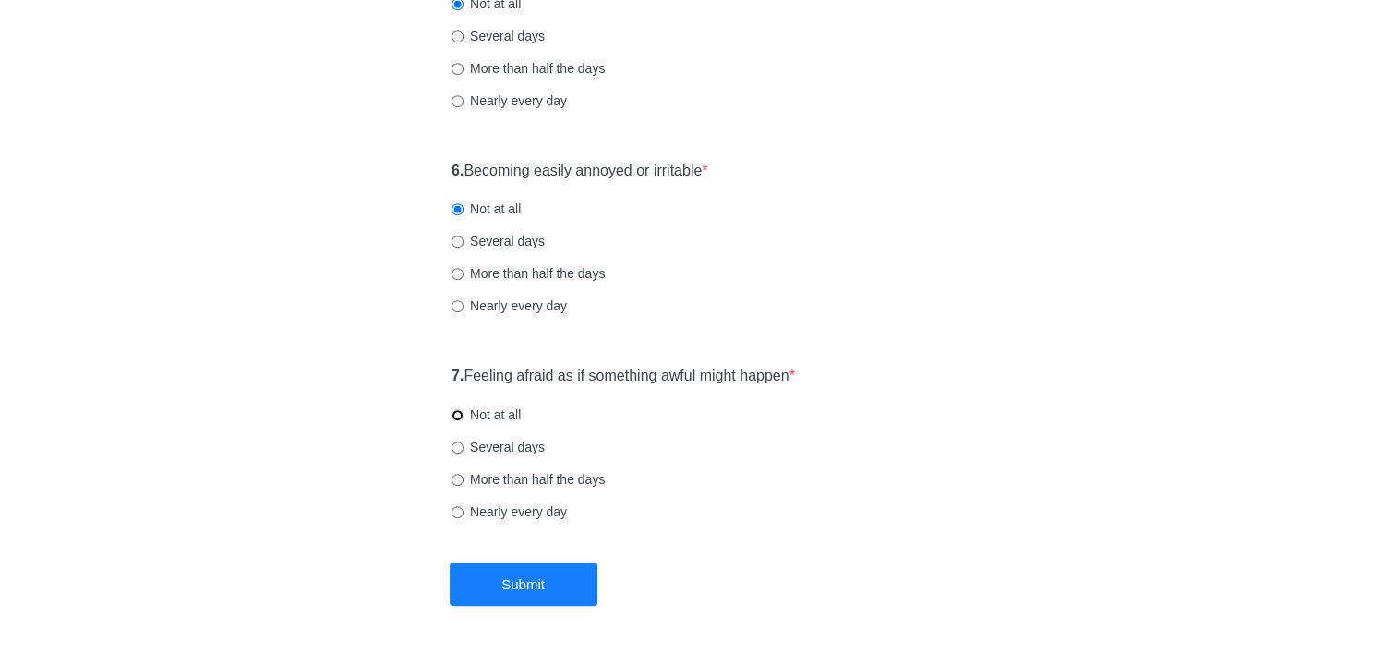
click at [461, 417] on input "Not at all" at bounding box center [457, 415] width 12 height 12
radio input "true"
click at [510, 576] on button "Submit" at bounding box center [524, 583] width 148 height 43
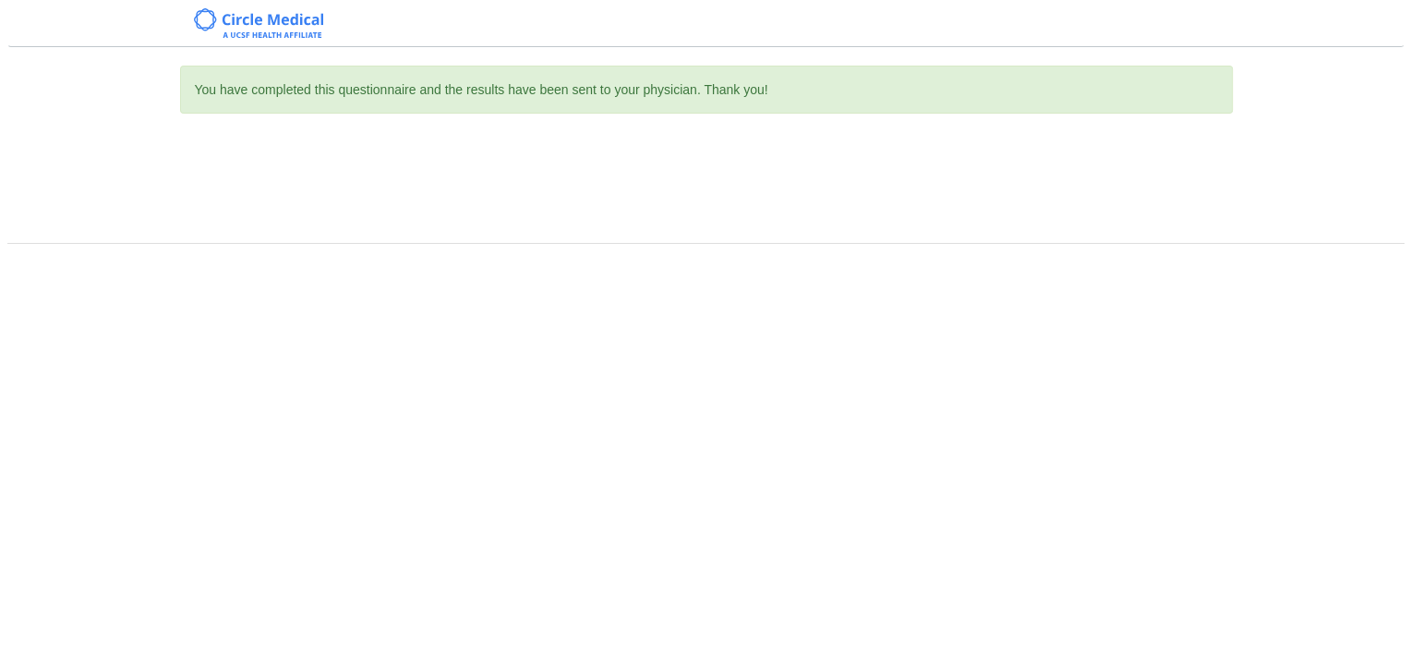
scroll to position [0, 0]
